Goal: Task Accomplishment & Management: Use online tool/utility

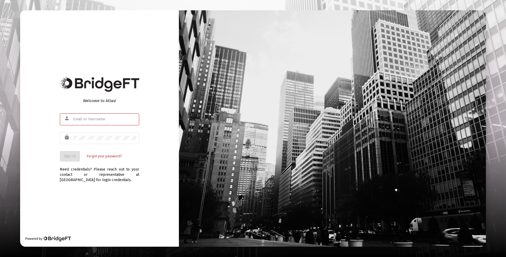
click at [81, 119] on input "text" at bounding box center [105, 119] width 64 height 4
type input "[EMAIL_ADDRESS][DOMAIN_NAME]"
click at [75, 155] on span "Sign In" at bounding box center [70, 156] width 12 height 5
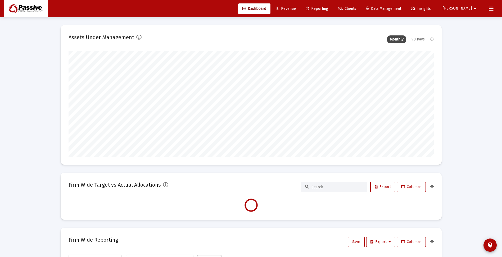
scroll to position [106, 366]
type input "[DATE]"
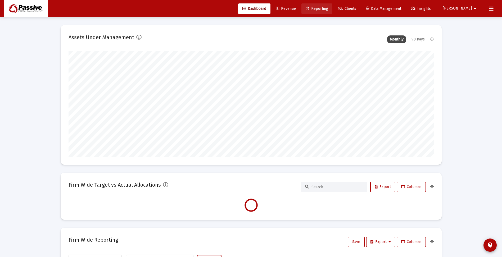
click at [328, 10] on span "Reporting" at bounding box center [317, 8] width 23 height 5
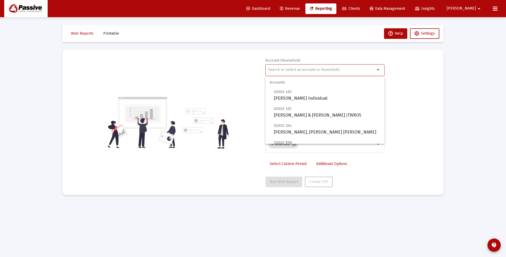
click at [308, 69] on input "text" at bounding box center [321, 70] width 107 height 4
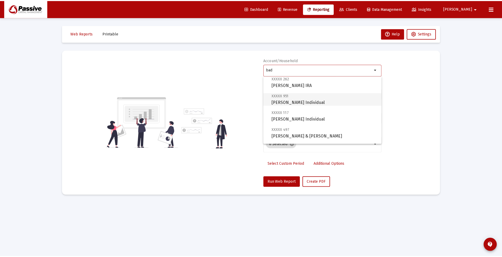
scroll to position [53, 0]
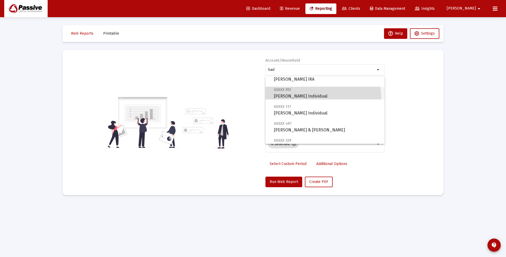
click at [314, 97] on span "XXXXX 951 [PERSON_NAME] Individual" at bounding box center [327, 93] width 106 height 13
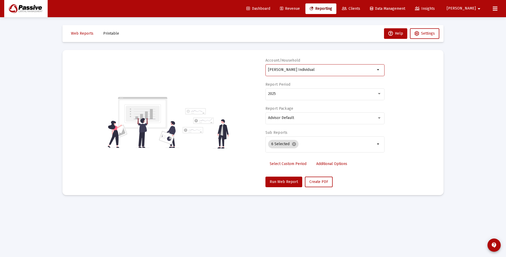
click at [314, 97] on div "2025" at bounding box center [325, 93] width 114 height 13
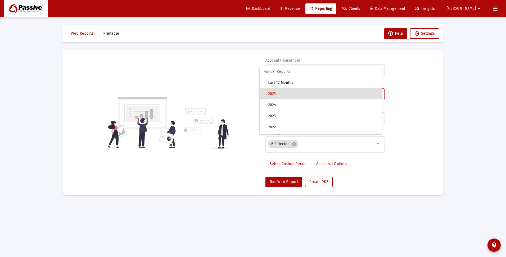
click at [314, 97] on span "2025" at bounding box center [322, 93] width 109 height 11
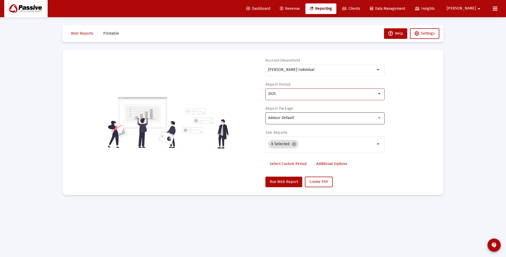
click at [295, 119] on div "Advisor Default" at bounding box center [322, 118] width 109 height 4
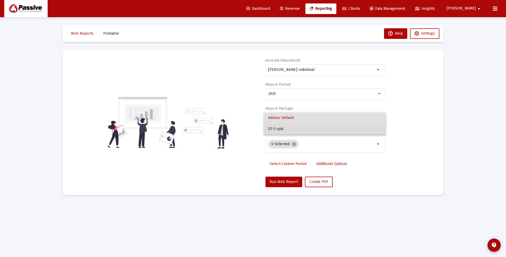
click at [285, 132] on span "DT-5 rpts" at bounding box center [325, 129] width 114 height 11
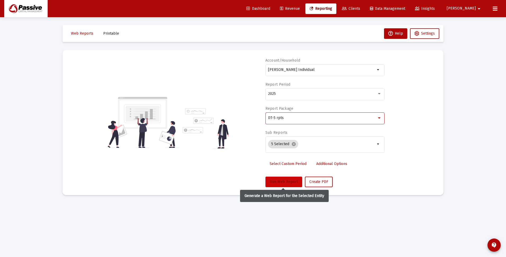
click at [277, 183] on span "Run Web Report" at bounding box center [284, 182] width 28 height 5
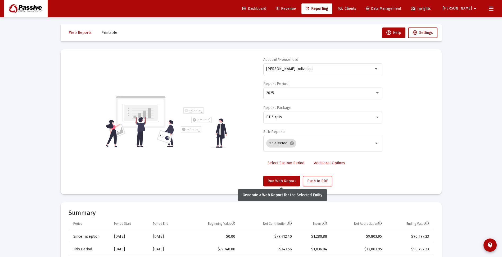
scroll to position [0, 0]
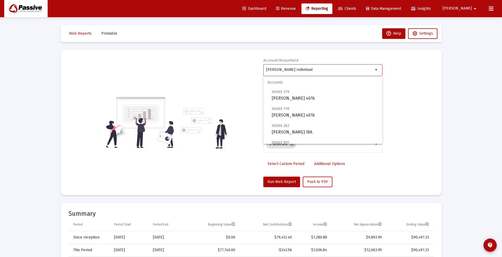
click at [292, 69] on input "[PERSON_NAME] Individual" at bounding box center [319, 70] width 107 height 4
click at [311, 129] on span "XXXXX 875 [PERSON_NAME] & [PERSON_NAME] JTWROS" at bounding box center [325, 129] width 106 height 13
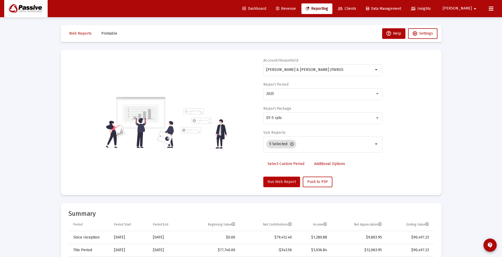
click at [277, 181] on span "Run Web Report" at bounding box center [282, 182] width 28 height 5
click at [293, 70] on input "[PERSON_NAME] & [PERSON_NAME] JTWROS" at bounding box center [319, 70] width 107 height 4
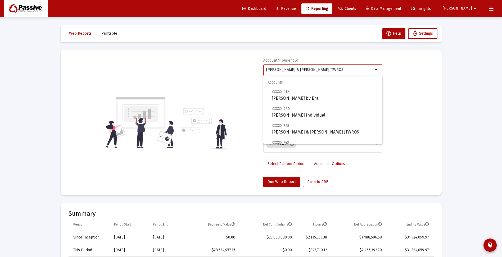
click at [293, 70] on input "[PERSON_NAME] & [PERSON_NAME] JTWROS" at bounding box center [319, 70] width 107 height 4
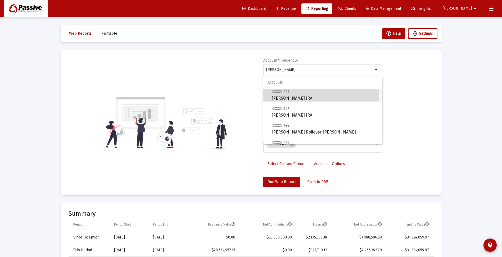
click at [290, 100] on span "XXXXX 823 [PERSON_NAME] IRA" at bounding box center [325, 95] width 106 height 13
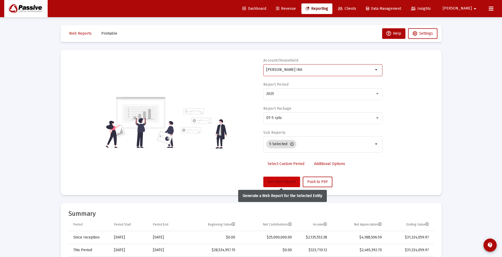
click at [279, 182] on span "Run Web Report" at bounding box center [282, 182] width 28 height 5
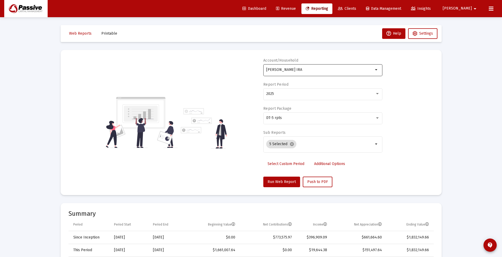
click at [288, 69] on input "[PERSON_NAME] IRA" at bounding box center [319, 70] width 107 height 4
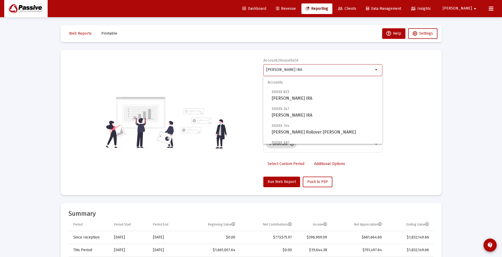
click at [288, 69] on input "[PERSON_NAME] IRA" at bounding box center [319, 70] width 107 height 4
click at [320, 68] on input "[PERSON_NAME] IRA" at bounding box center [319, 70] width 107 height 4
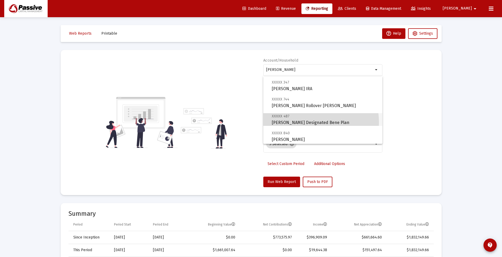
click at [304, 123] on span "XXXXX 487 [PERSON_NAME] Designated Bene Plan" at bounding box center [325, 119] width 106 height 13
type input "[PERSON_NAME] Designated Bene Plan"
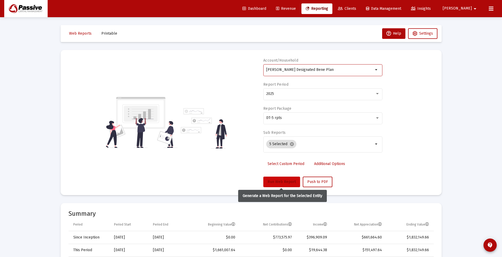
click at [284, 184] on span "Run Web Report" at bounding box center [282, 182] width 28 height 5
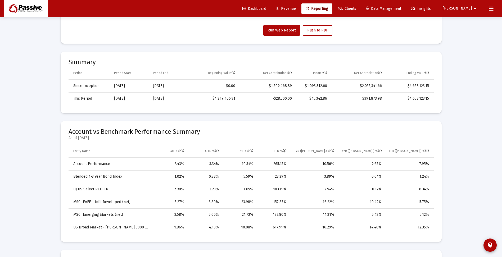
scroll to position [149, 0]
